Goal: Task Accomplishment & Management: Use online tool/utility

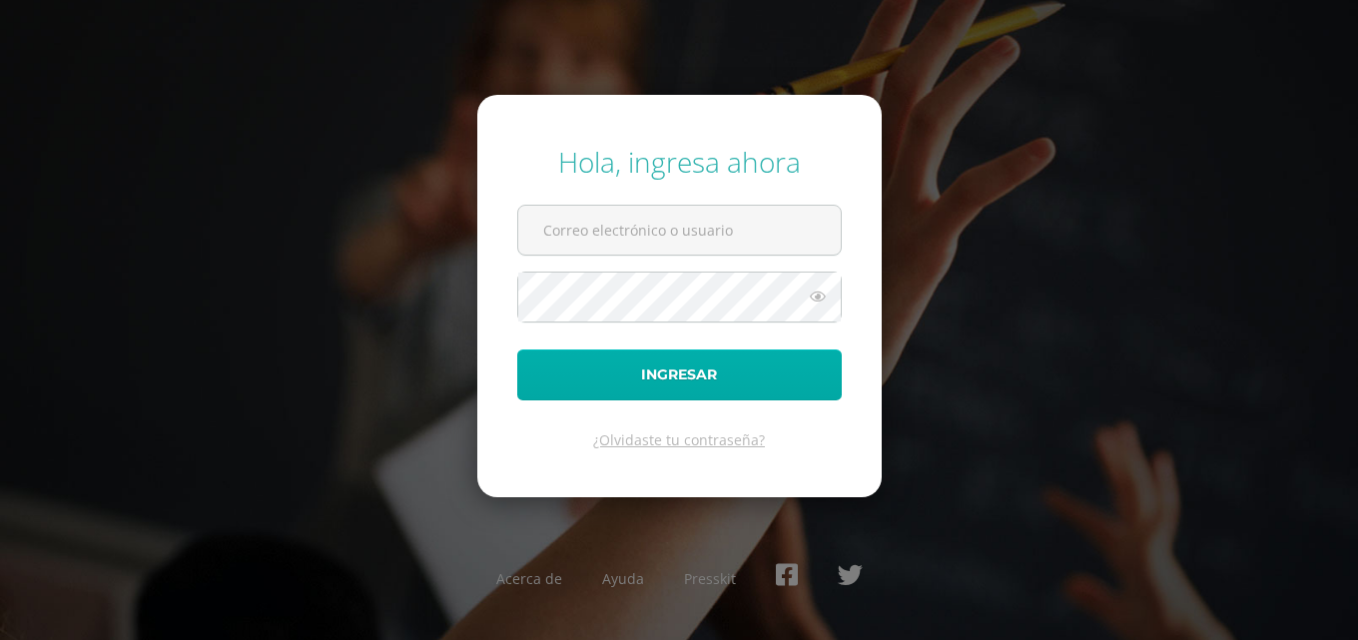
type input "COS00867@osoriosandoval.edu.gt"
click at [601, 374] on button "Ingresar" at bounding box center [679, 375] width 325 height 51
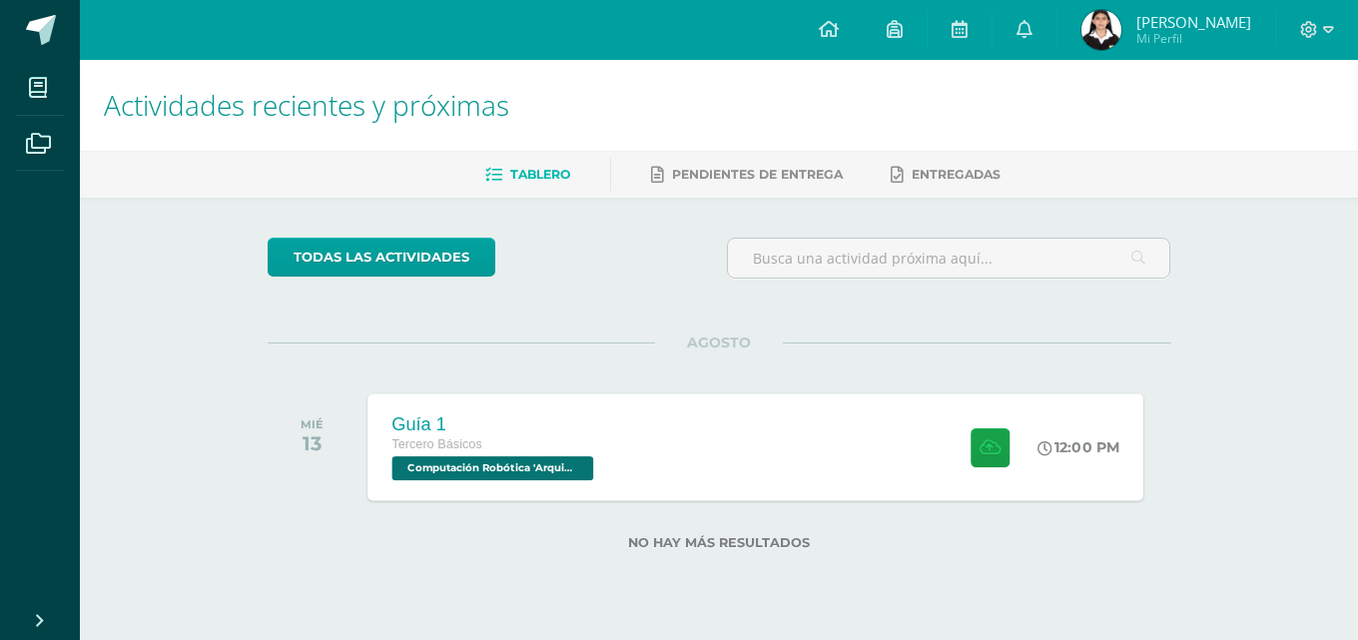
click at [510, 466] on span "Computación Robótica 'Arquimedes'" at bounding box center [493, 468] width 202 height 24
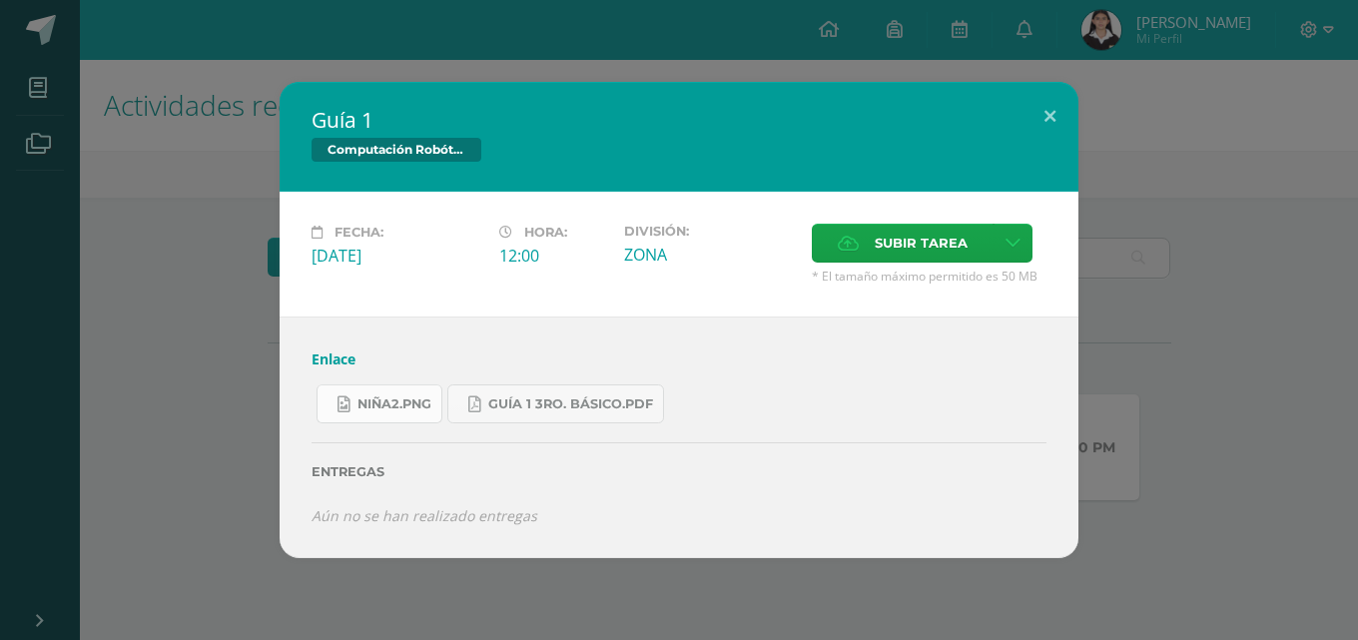
click at [378, 405] on span "niña2.png" at bounding box center [395, 405] width 74 height 16
